Goal: Task Accomplishment & Management: Manage account settings

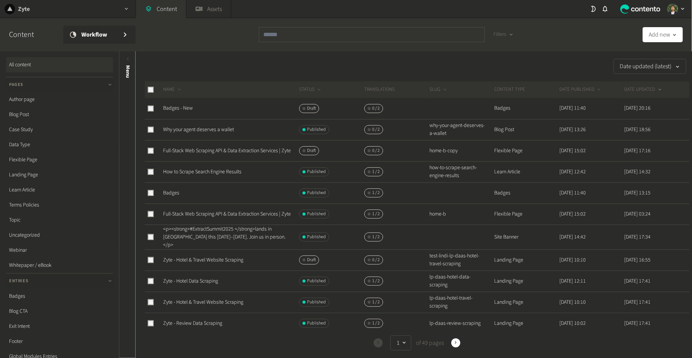
click at [127, 9] on icon "button" at bounding box center [126, 9] width 3 height 2
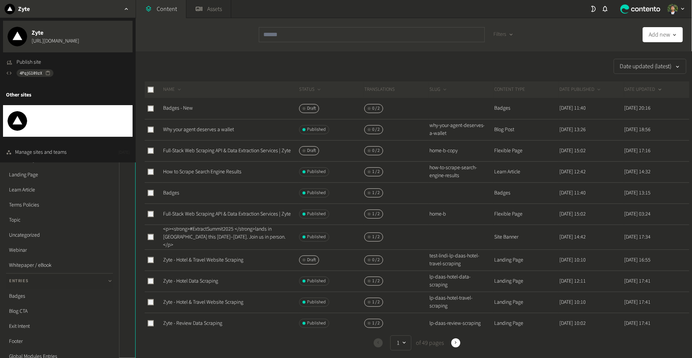
click at [78, 125] on span "https://dev.extractsummit.io" at bounding box center [59, 126] width 55 height 8
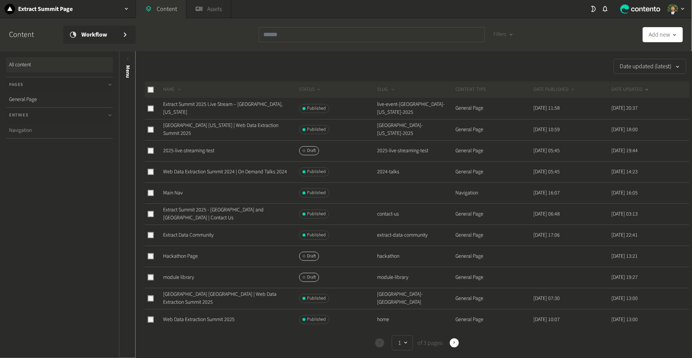
click at [63, 128] on link "Navigation" at bounding box center [59, 130] width 107 height 15
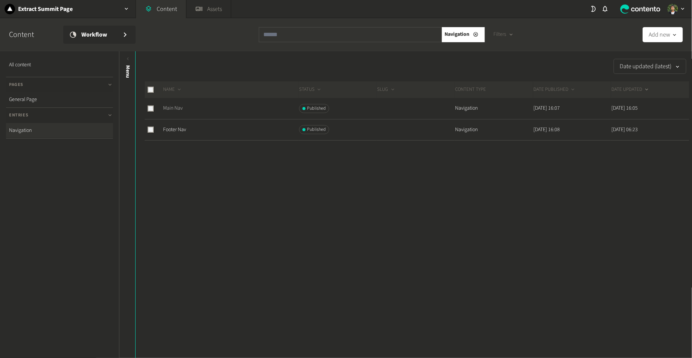
click at [175, 108] on link "Main Nav" at bounding box center [173, 108] width 20 height 8
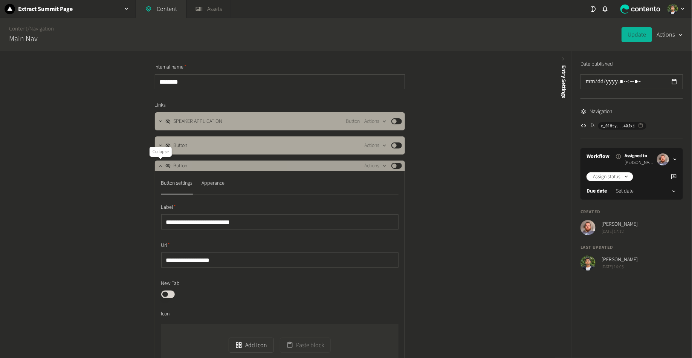
click at [160, 167] on icon "button" at bounding box center [160, 165] width 5 height 5
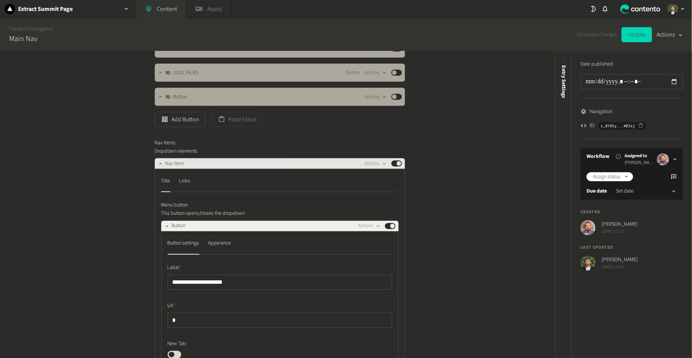
scroll to position [187, 0]
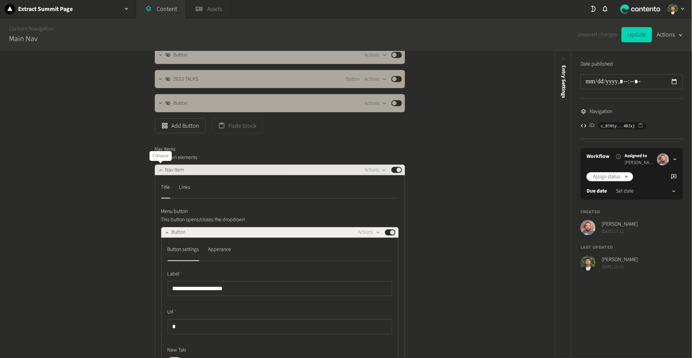
click at [159, 170] on icon "button" at bounding box center [160, 169] width 5 height 5
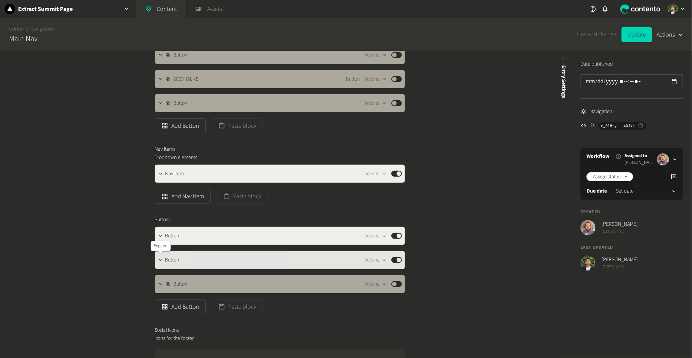
click at [159, 258] on icon "button" at bounding box center [160, 259] width 5 height 5
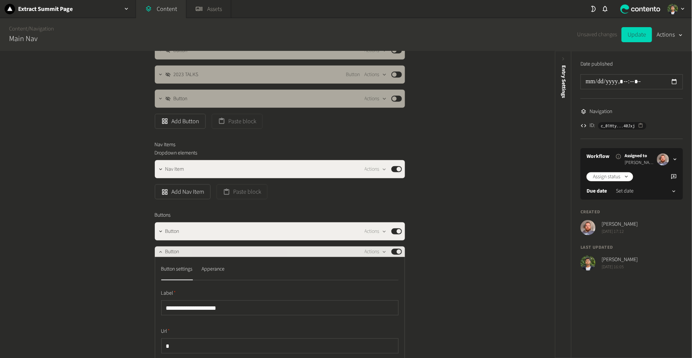
scroll to position [192, 0]
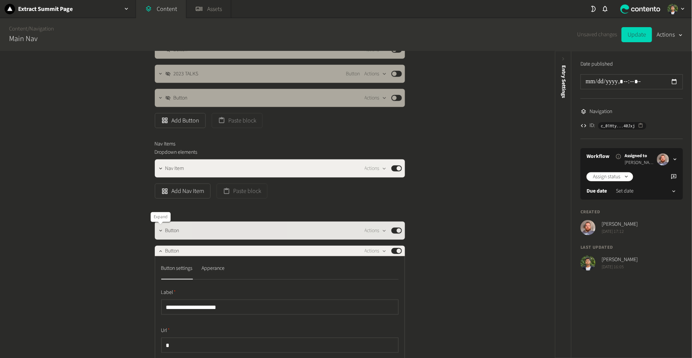
click at [159, 232] on icon "button" at bounding box center [160, 230] width 5 height 5
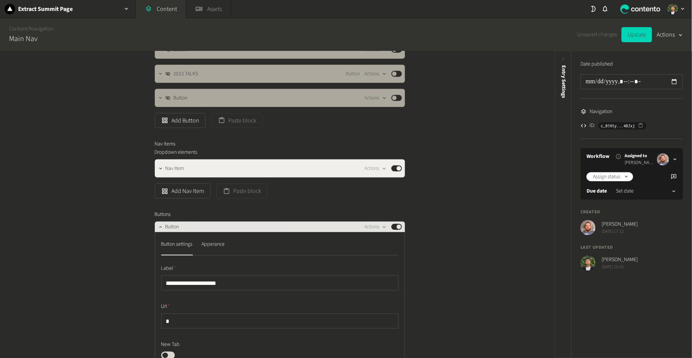
click at [398, 229] on button "Published" at bounding box center [396, 227] width 11 height 6
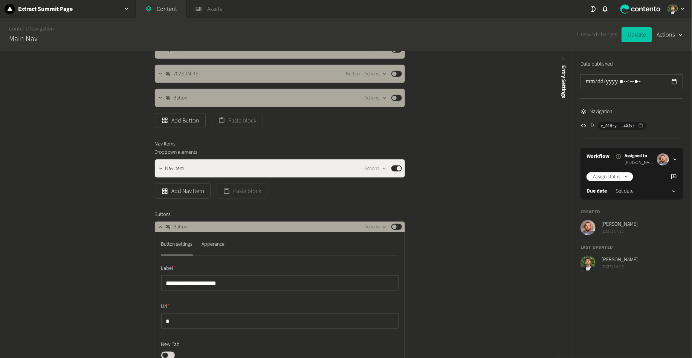
click at [628, 35] on button "Update" at bounding box center [637, 34] width 31 height 15
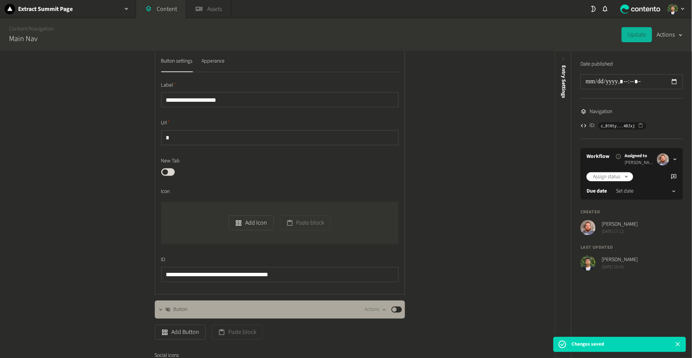
scroll to position [588, 0]
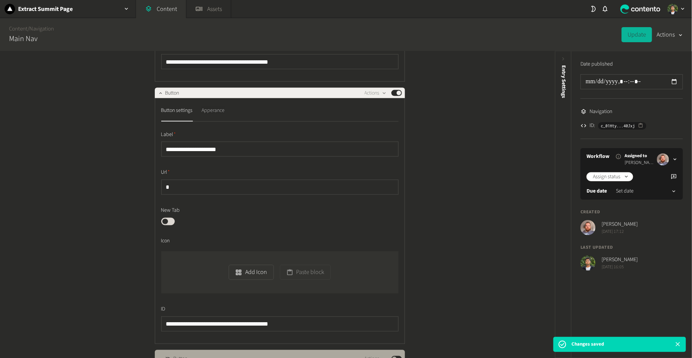
click at [218, 117] on button "Apperance" at bounding box center [213, 112] width 23 height 17
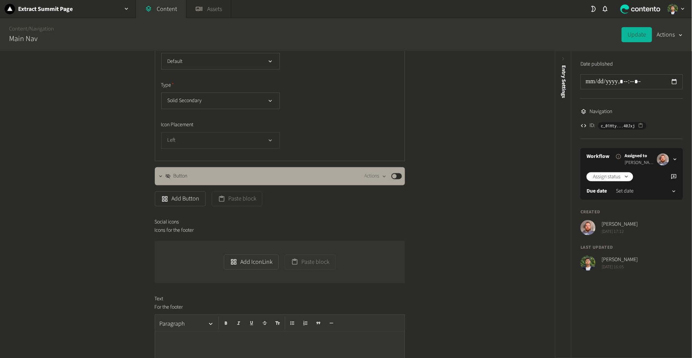
scroll to position [686, 0]
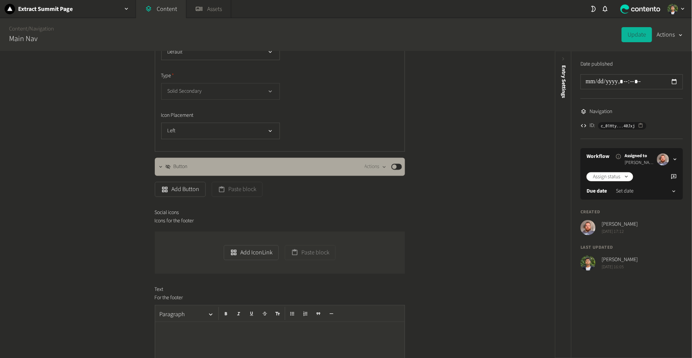
click at [274, 95] on button "Solid Secondary" at bounding box center [220, 91] width 119 height 17
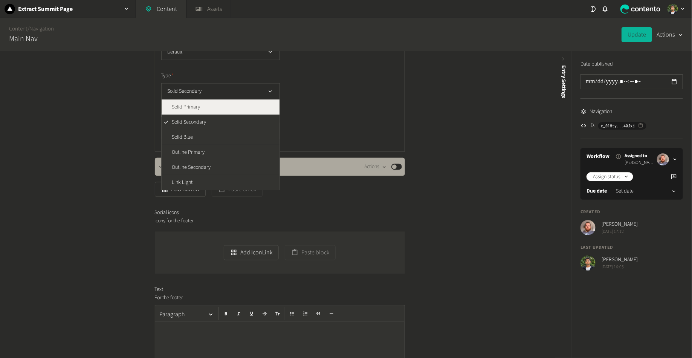
click at [256, 105] on li "Solid Primary" at bounding box center [221, 107] width 118 height 15
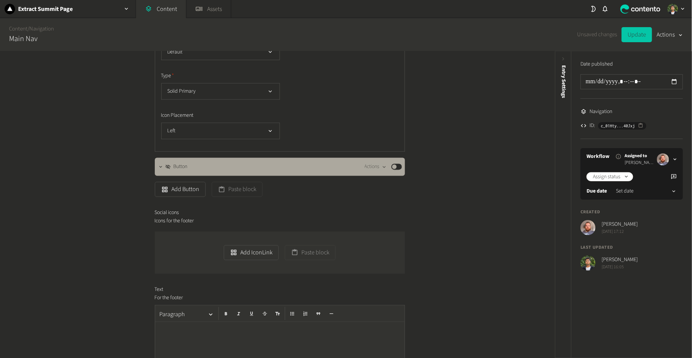
click at [634, 33] on button "Update" at bounding box center [637, 34] width 31 height 15
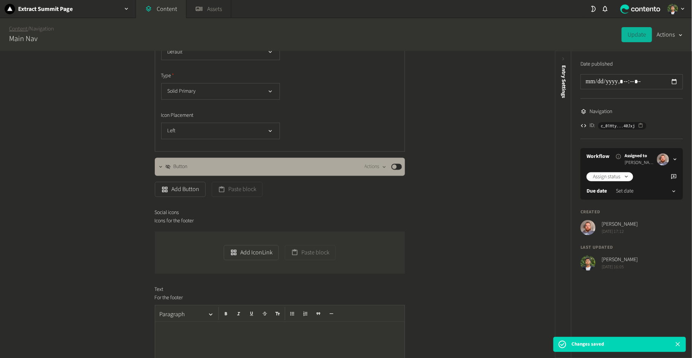
click at [23, 30] on link "Content" at bounding box center [18, 29] width 18 height 8
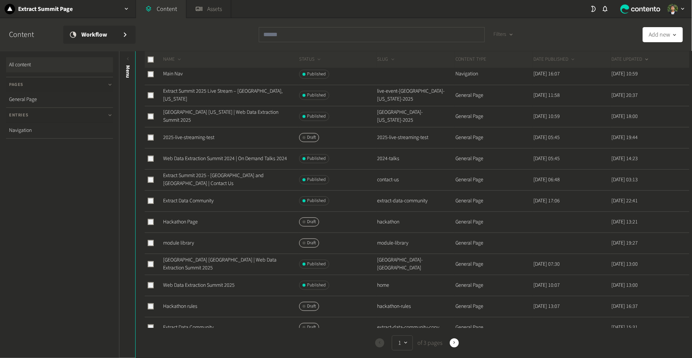
scroll to position [41, 0]
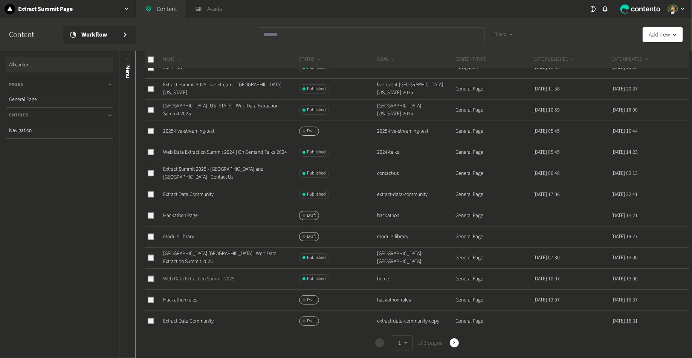
click at [188, 280] on link "Web Data Extraction Summit 2025" at bounding box center [199, 279] width 72 height 8
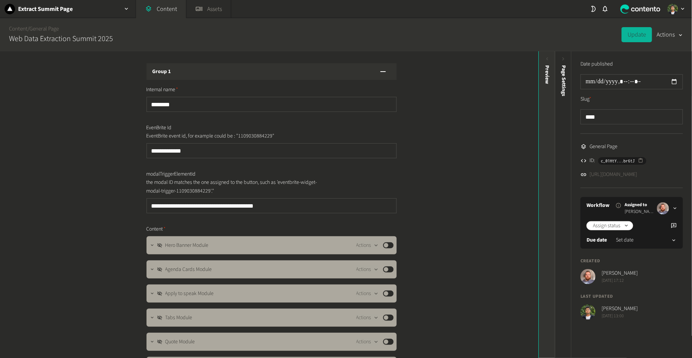
click at [548, 120] on div "Preview" at bounding box center [547, 124] width 17 height 136
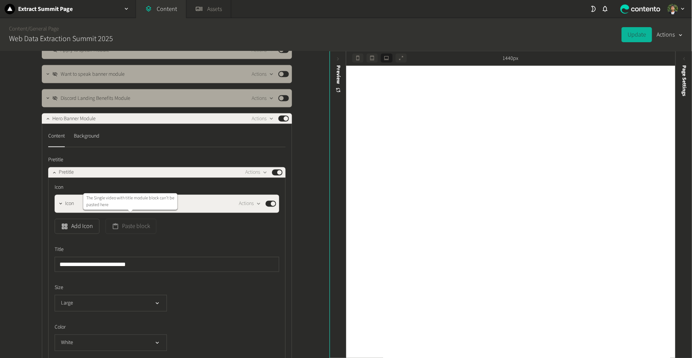
scroll to position [631, 0]
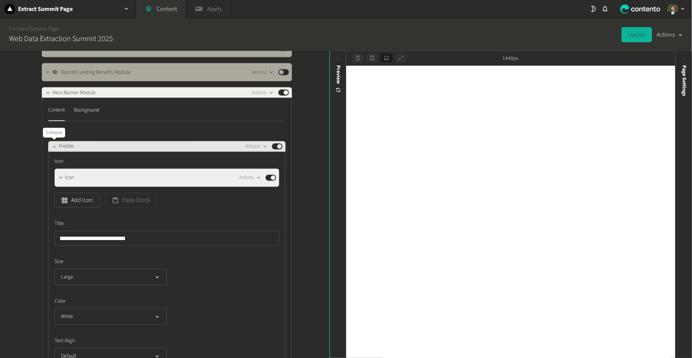
click at [56, 148] on icon "button" at bounding box center [54, 146] width 5 height 5
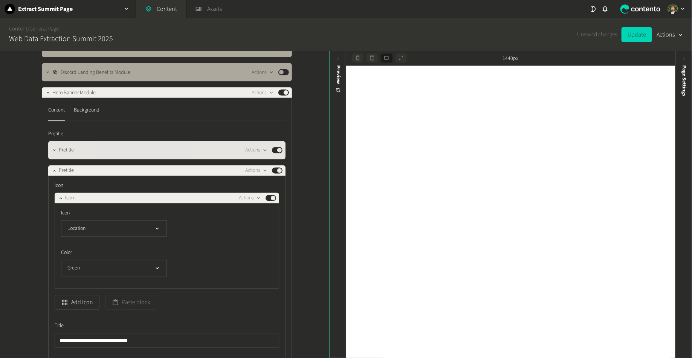
click at [280, 150] on button "Published" at bounding box center [277, 150] width 11 height 6
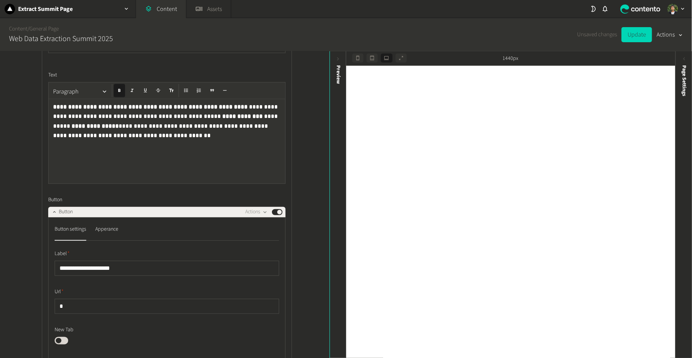
scroll to position [1588, 0]
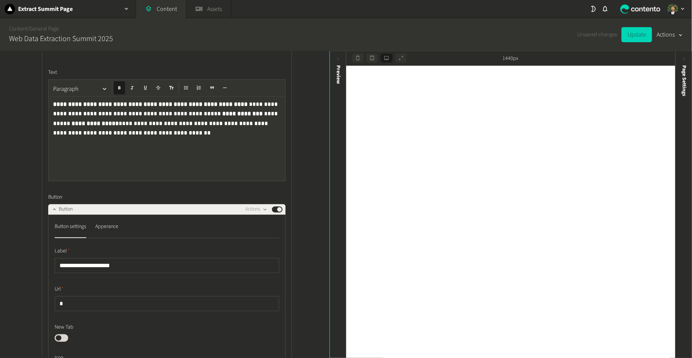
click at [197, 125] on p "**********" at bounding box center [167, 118] width 228 height 38
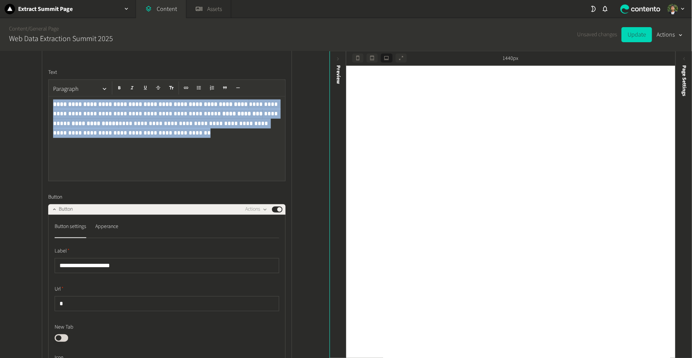
click at [197, 125] on p "**********" at bounding box center [167, 118] width 228 height 38
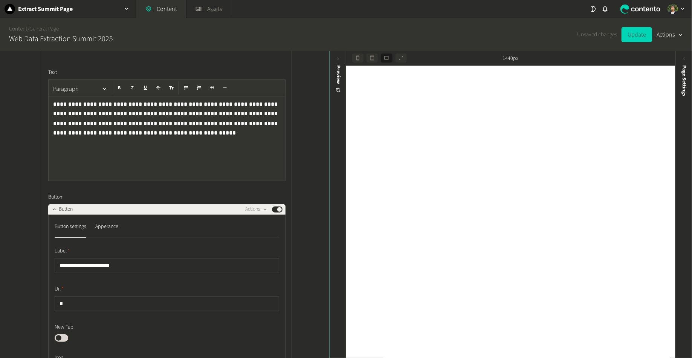
click at [143, 124] on p "**********" at bounding box center [167, 118] width 228 height 38
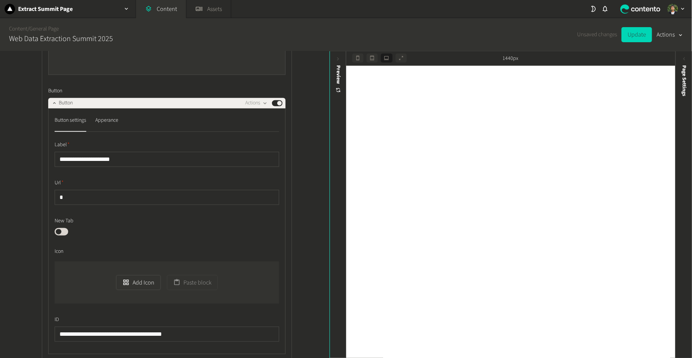
scroll to position [1690, 0]
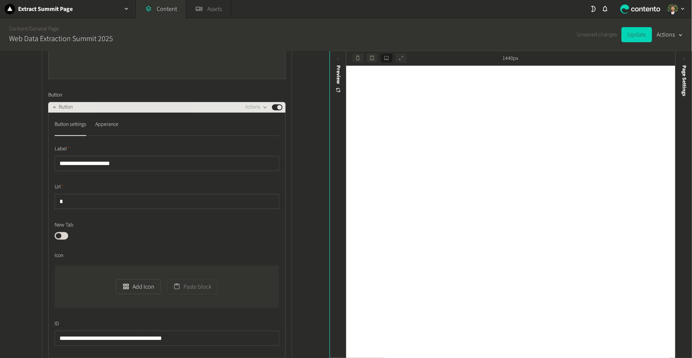
click at [275, 105] on button "Published" at bounding box center [277, 107] width 11 height 6
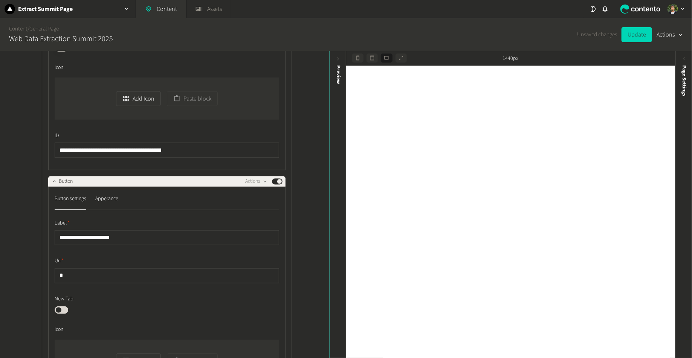
scroll to position [1910, 0]
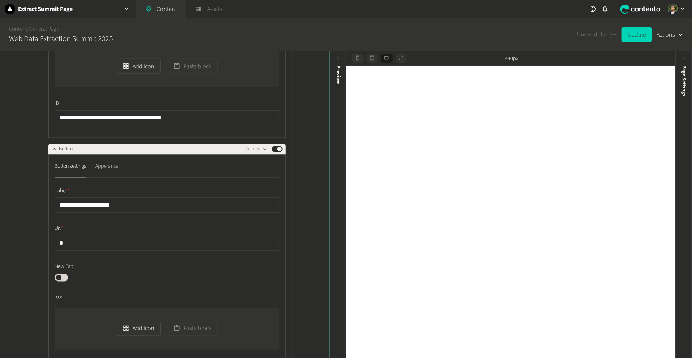
click at [112, 169] on div "Apperance" at bounding box center [106, 166] width 23 height 12
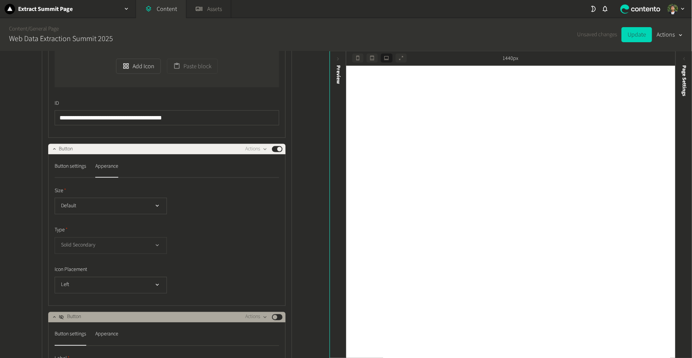
click at [107, 245] on button "Solid Secondary" at bounding box center [111, 245] width 112 height 17
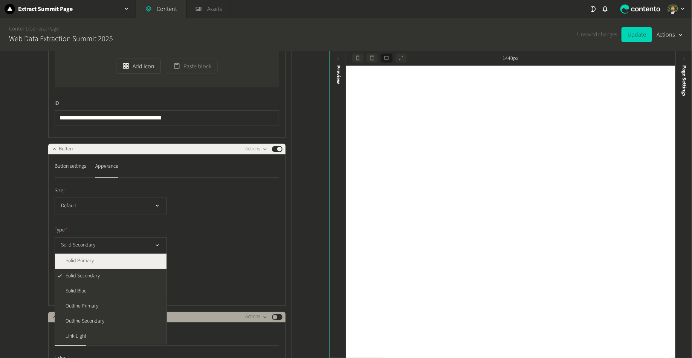
click at [104, 260] on li "Solid Primary" at bounding box center [111, 261] width 112 height 15
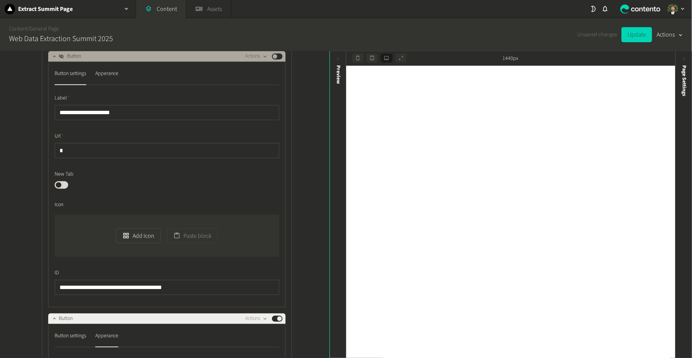
scroll to position [1713, 0]
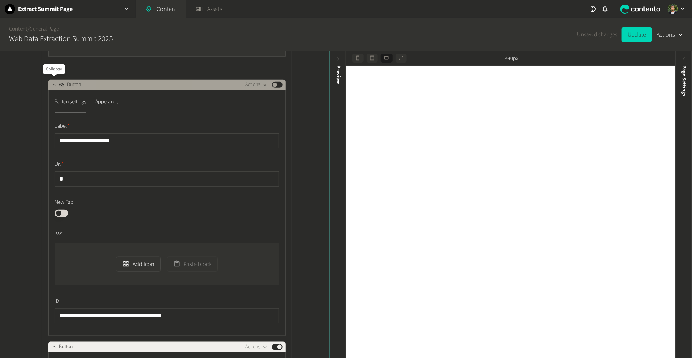
click at [52, 85] on icon "button" at bounding box center [54, 84] width 5 height 5
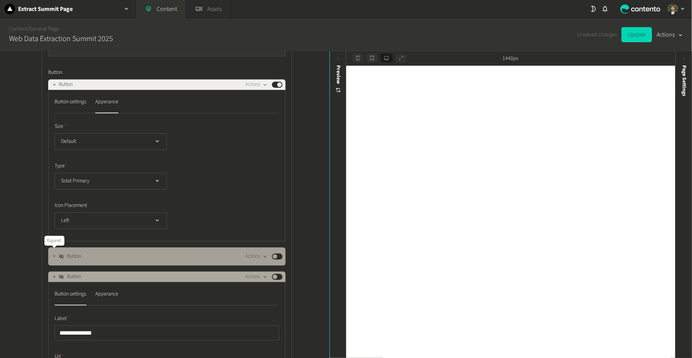
click at [55, 255] on icon "button" at bounding box center [54, 256] width 5 height 5
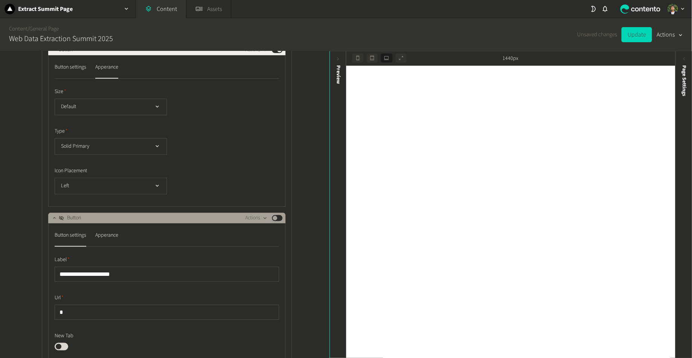
scroll to position [1768, 0]
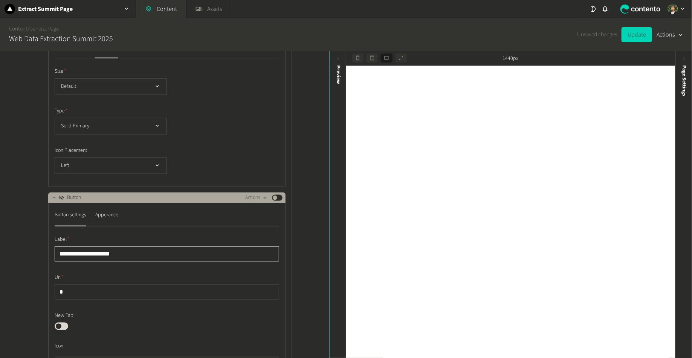
click at [98, 257] on input "**********" at bounding box center [167, 253] width 225 height 15
type input "***"
type input "**********"
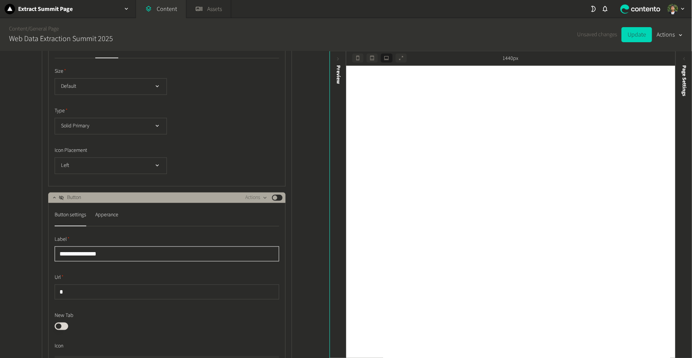
scroll to position [1923, 0]
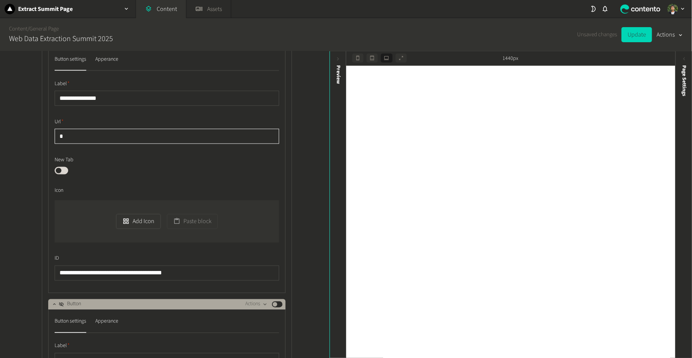
click at [156, 137] on input "*" at bounding box center [167, 136] width 225 height 15
paste input "**********"
type input "**********"
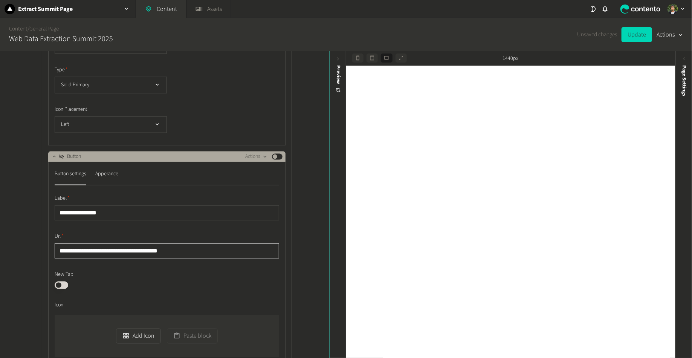
scroll to position [1806, 0]
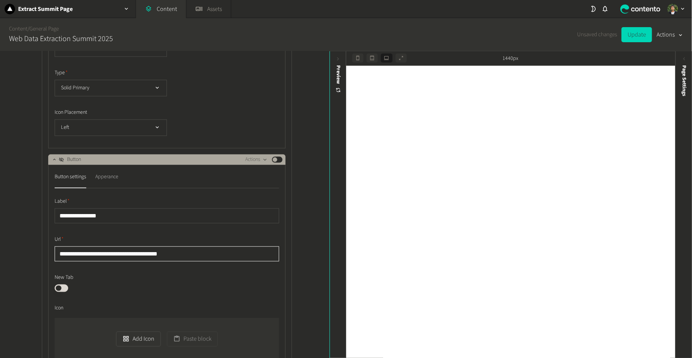
click at [104, 172] on div "Apperance" at bounding box center [106, 177] width 23 height 12
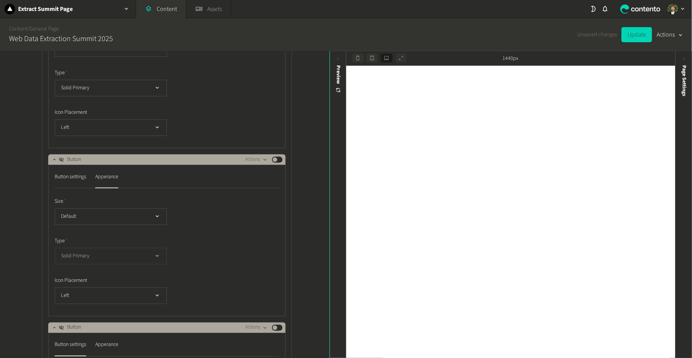
click at [94, 252] on button "Solid Primary" at bounding box center [111, 256] width 112 height 17
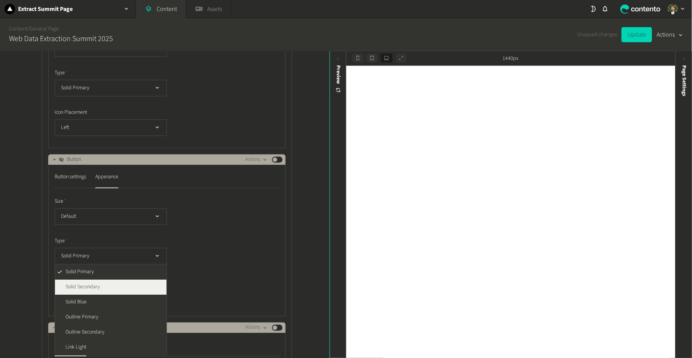
click at [93, 285] on span "Solid Secondary" at bounding box center [83, 287] width 34 height 8
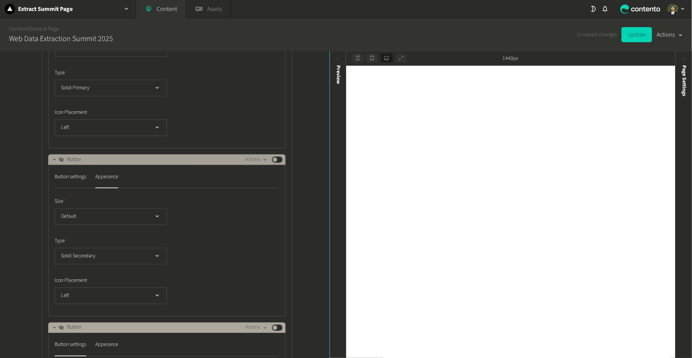
click at [278, 157] on button "Published" at bounding box center [277, 160] width 11 height 6
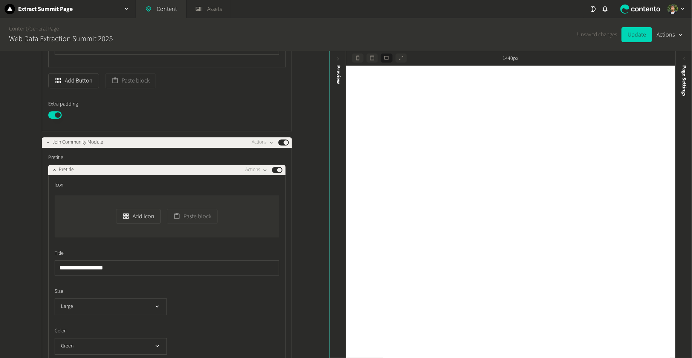
scroll to position [2297, 0]
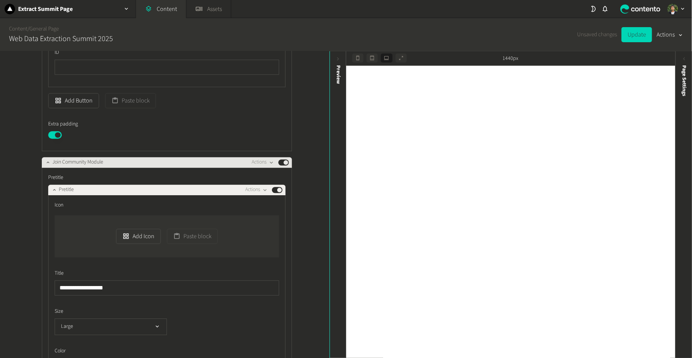
click at [283, 161] on button "Published" at bounding box center [283, 162] width 11 height 6
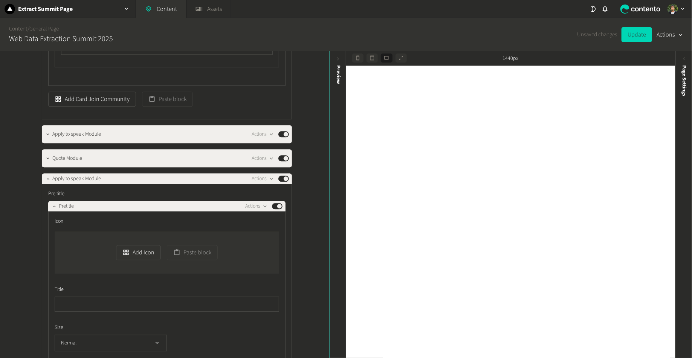
scroll to position [4965, 0]
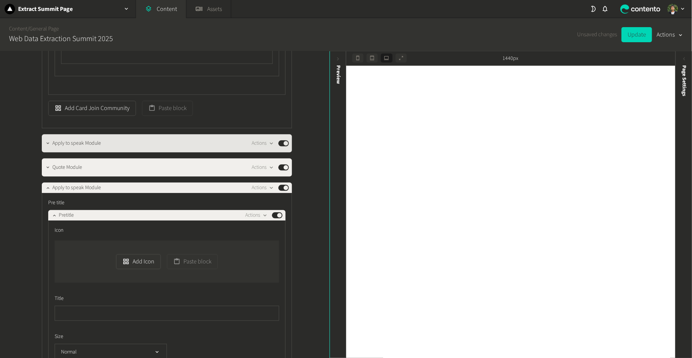
click at [284, 140] on button "Published" at bounding box center [283, 143] width 11 height 6
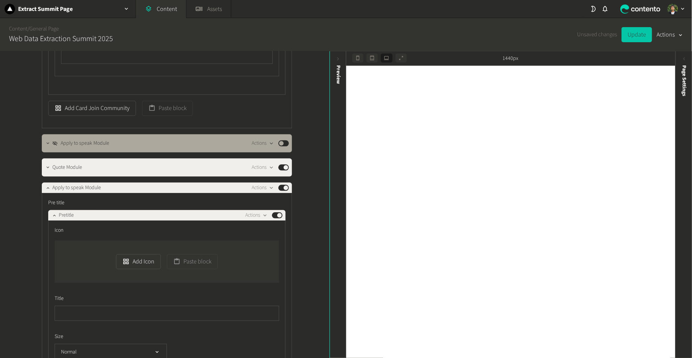
click at [638, 32] on button "Update" at bounding box center [637, 34] width 31 height 15
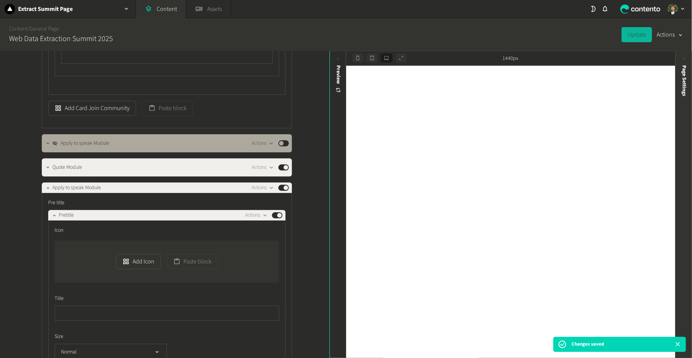
click at [685, 59] on icon at bounding box center [684, 59] width 6 height 6
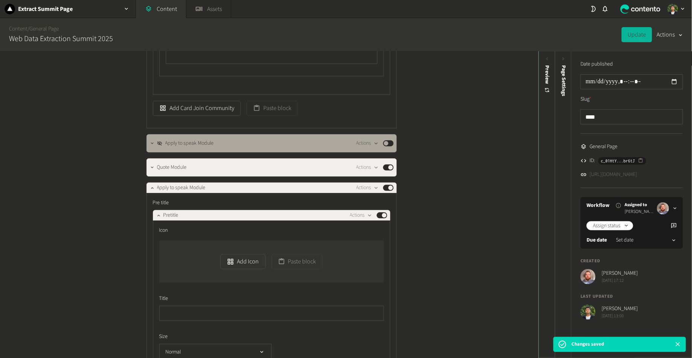
click at [636, 174] on link "https://dev.extractsummit.io/home" at bounding box center [613, 175] width 47 height 8
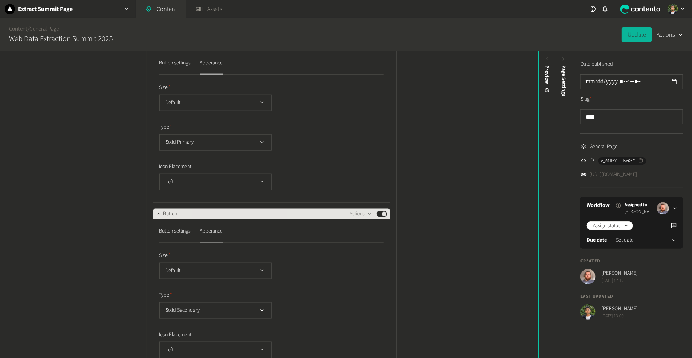
scroll to position [1676, 0]
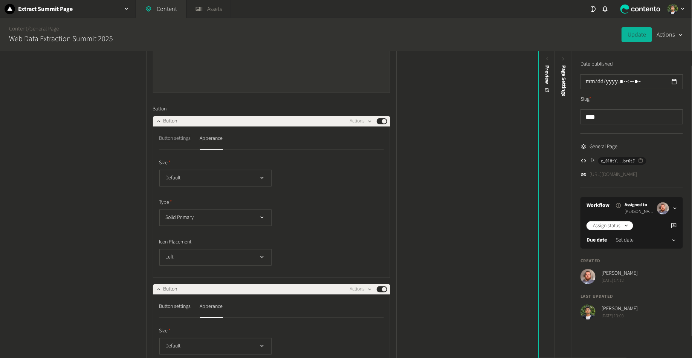
click at [186, 141] on div "Button settings" at bounding box center [175, 139] width 32 height 12
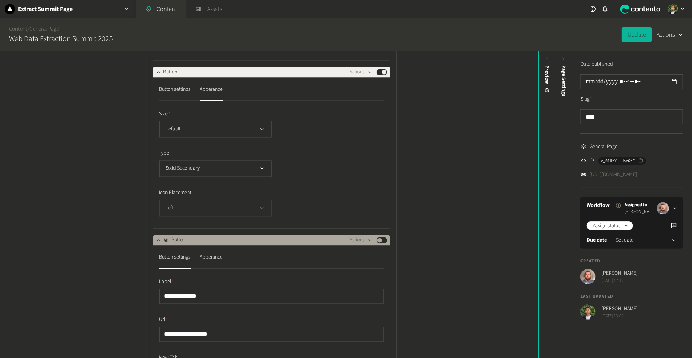
scroll to position [1956, 0]
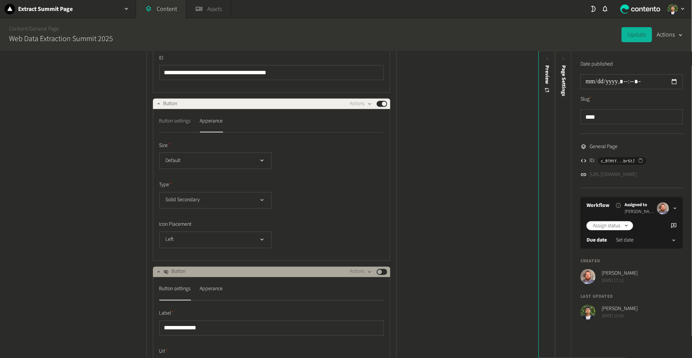
click at [183, 122] on div "Button settings" at bounding box center [175, 121] width 32 height 12
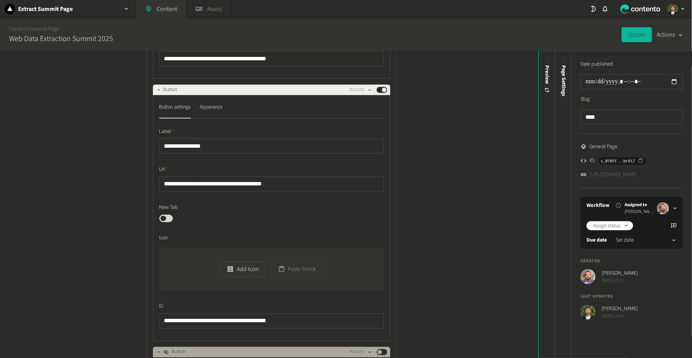
scroll to position [1974, 0]
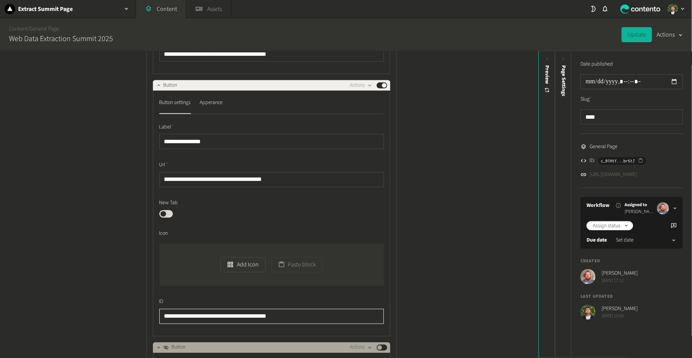
click at [254, 315] on input "**********" at bounding box center [271, 316] width 225 height 15
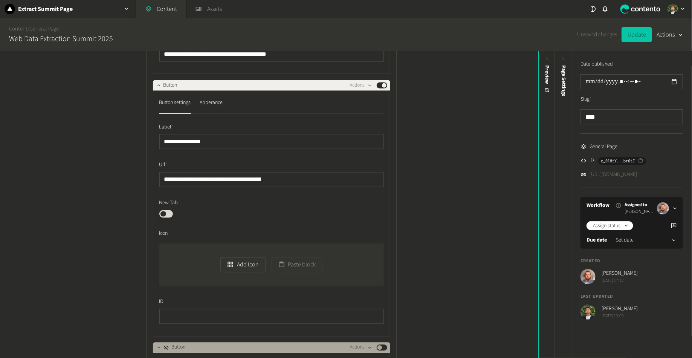
click at [638, 34] on button "Update" at bounding box center [637, 34] width 31 height 15
